Goal: Task Accomplishment & Management: Use online tool/utility

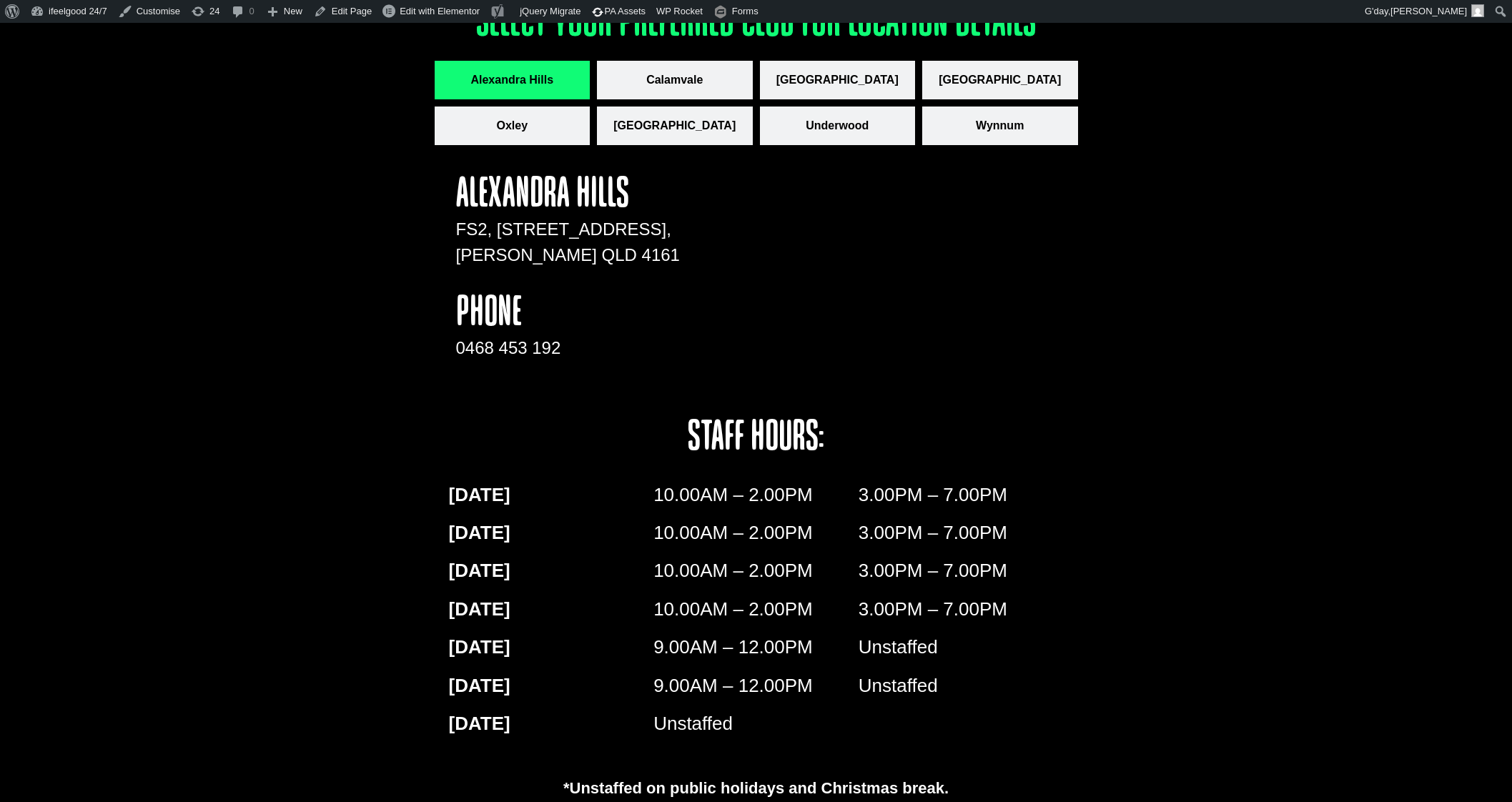
scroll to position [2301, 0]
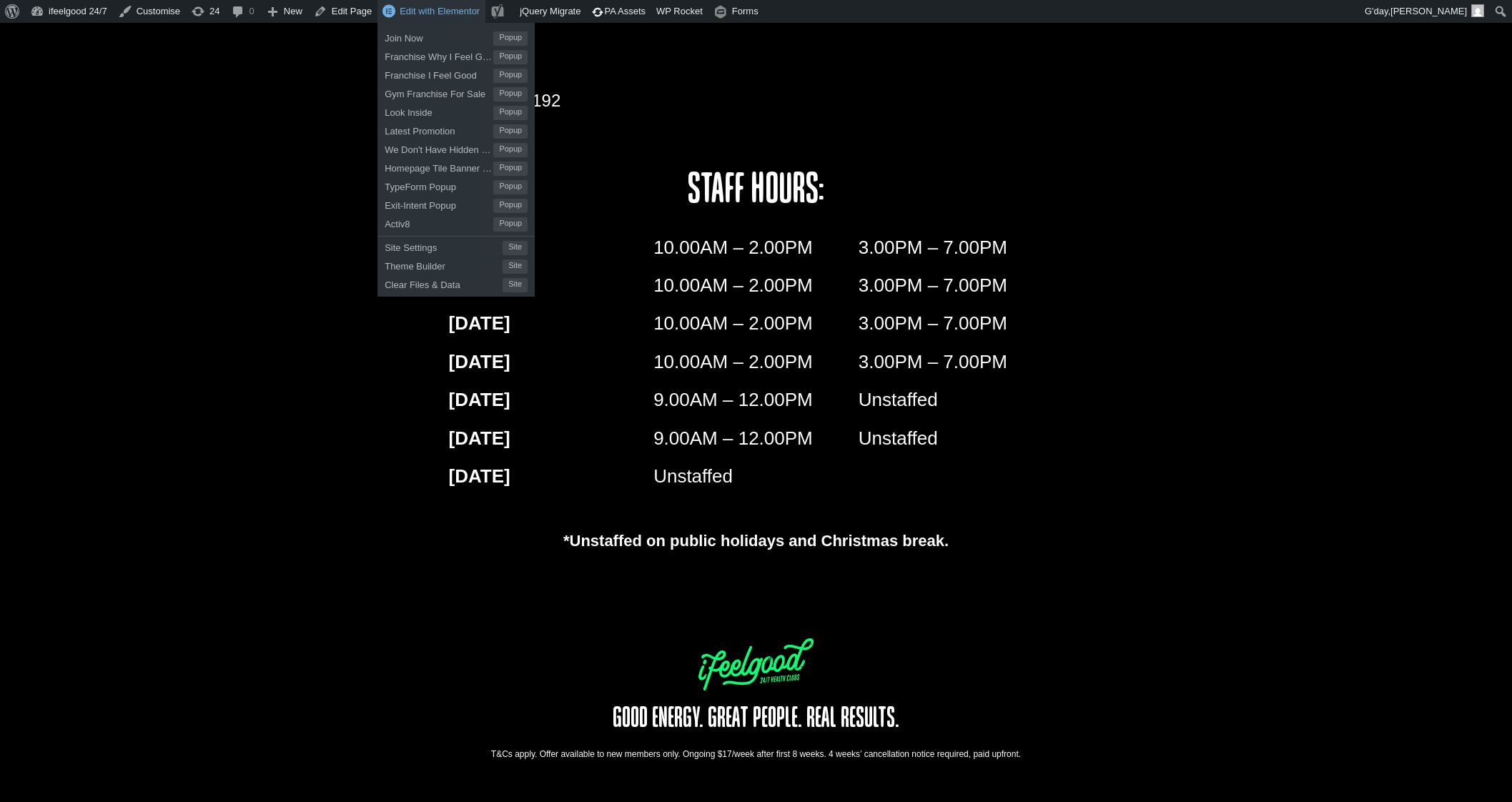
click at [440, 6] on span "Edit with Elementor" at bounding box center [440, 11] width 80 height 11
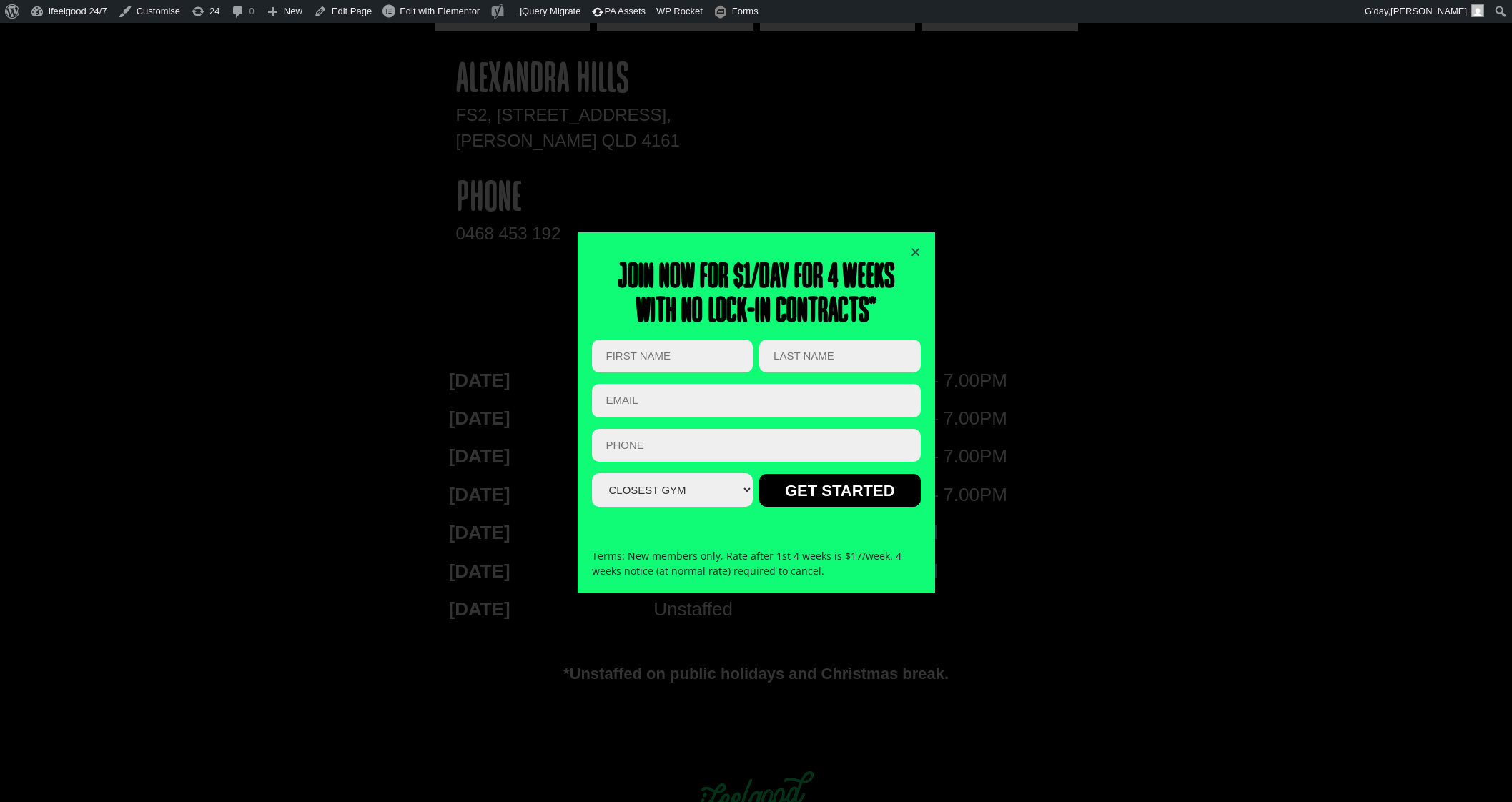
click at [915, 248] on icon "Close" at bounding box center [915, 251] width 11 height 11
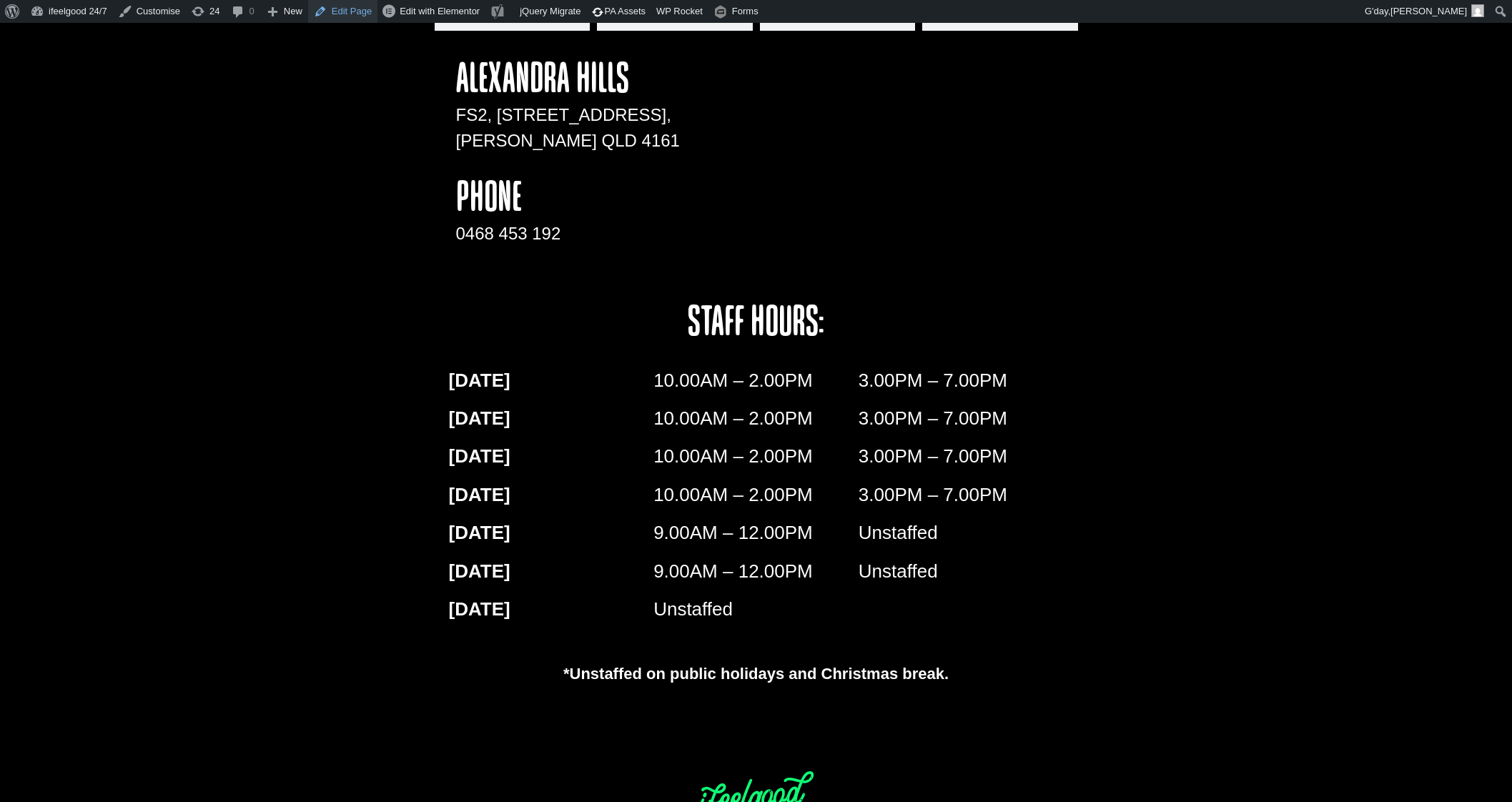
click at [334, 11] on link "Edit Page" at bounding box center [343, 11] width 69 height 23
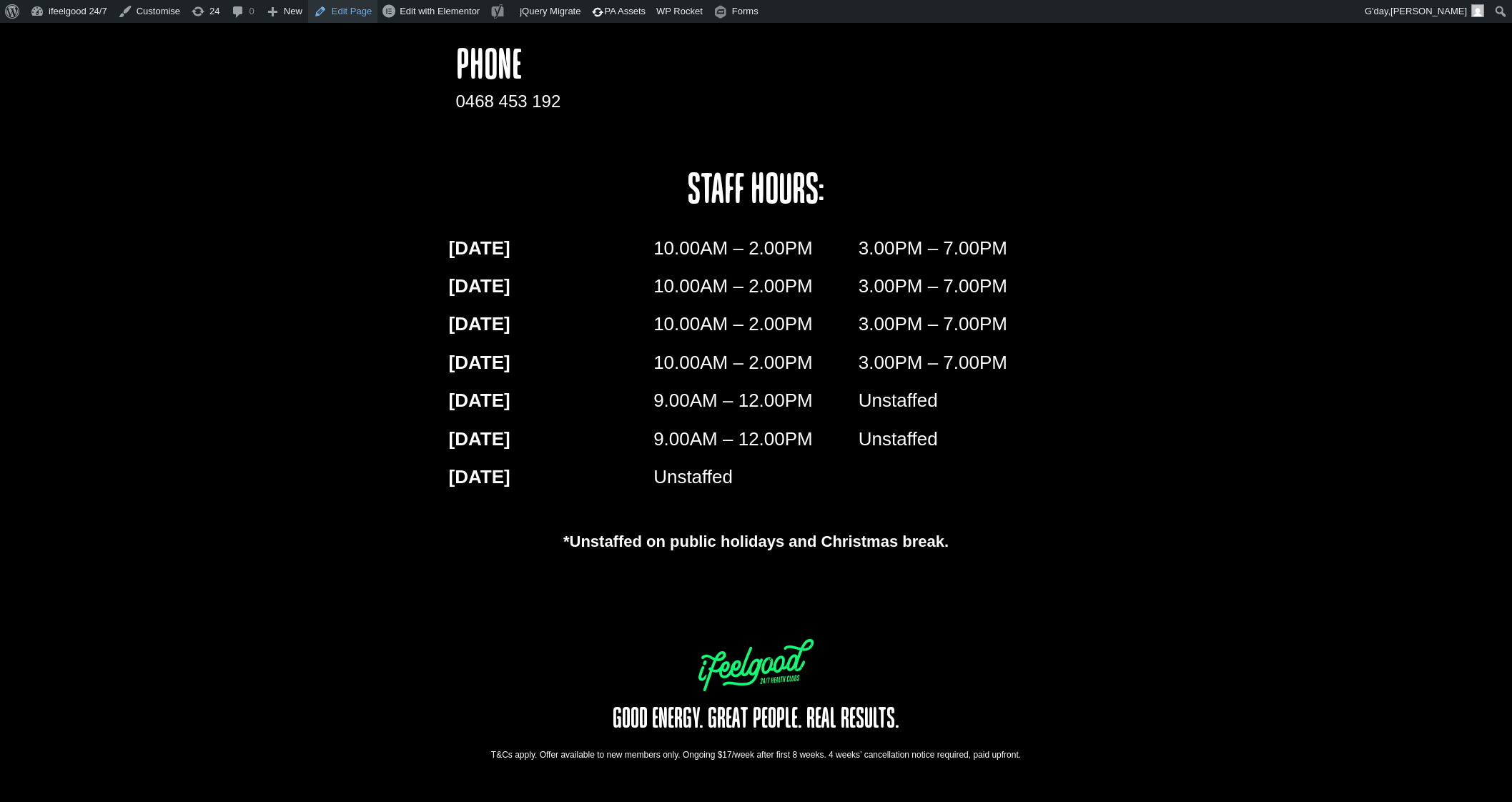
scroll to position [2301, 0]
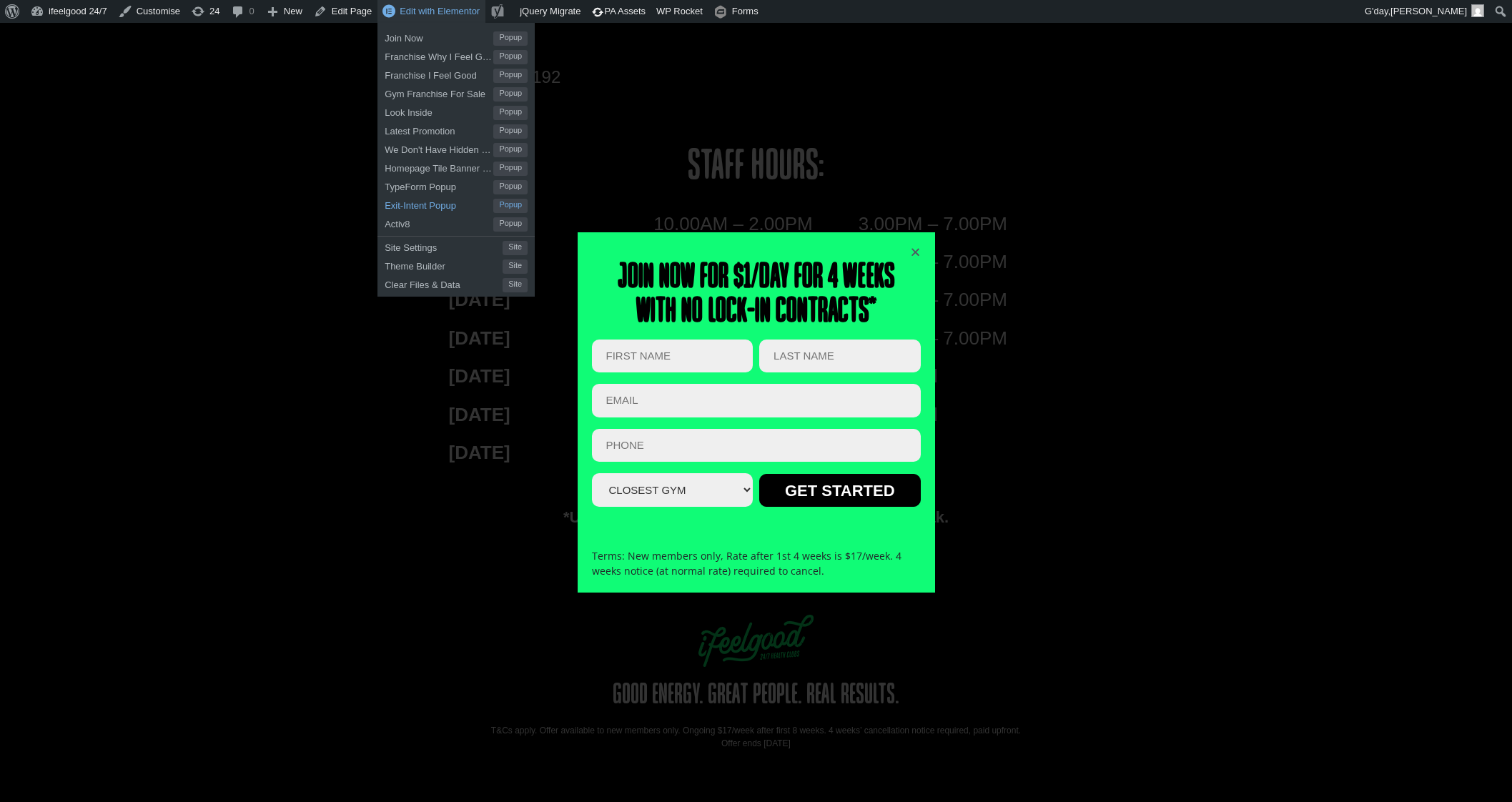
click at [440, 206] on span "Exit-Intent Popup" at bounding box center [438, 203] width 108 height 18
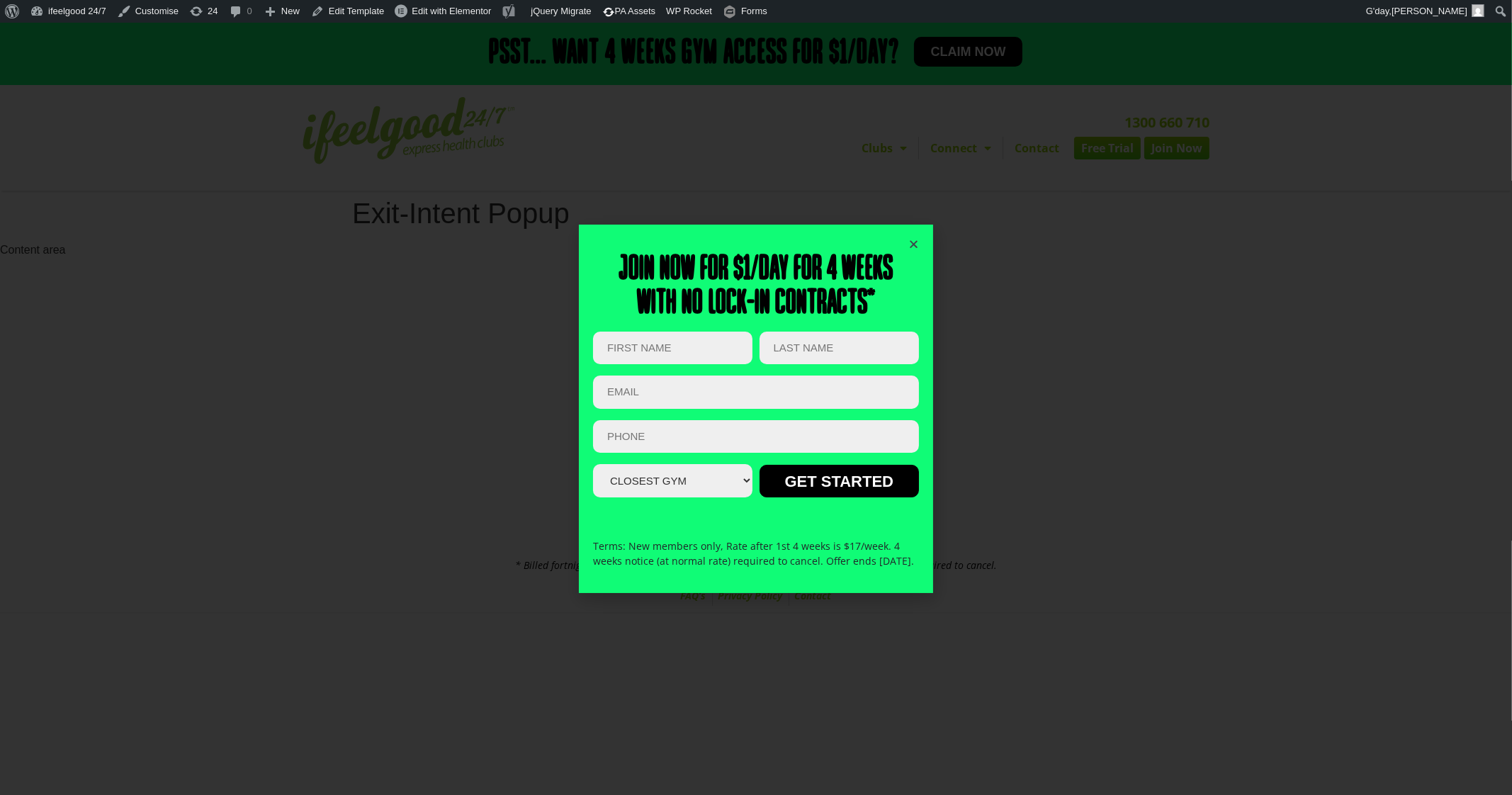
click at [911, 239] on icon "Close" at bounding box center [914, 244] width 11 height 11
